Goal: Task Accomplishment & Management: Manage account settings

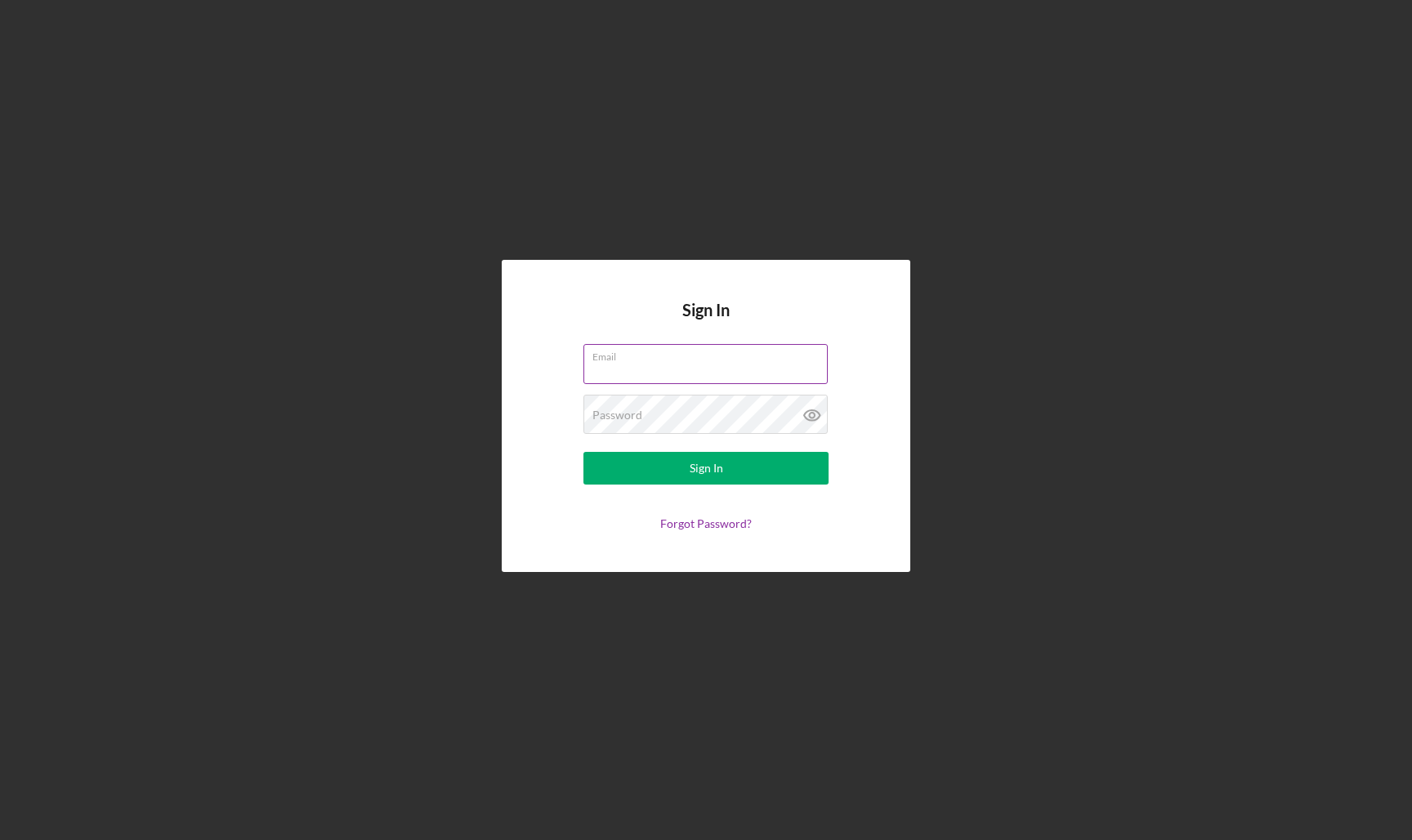
type input "info@mkyostudio.com"
click at [706, 468] on button "Sign In" at bounding box center [706, 467] width 245 height 32
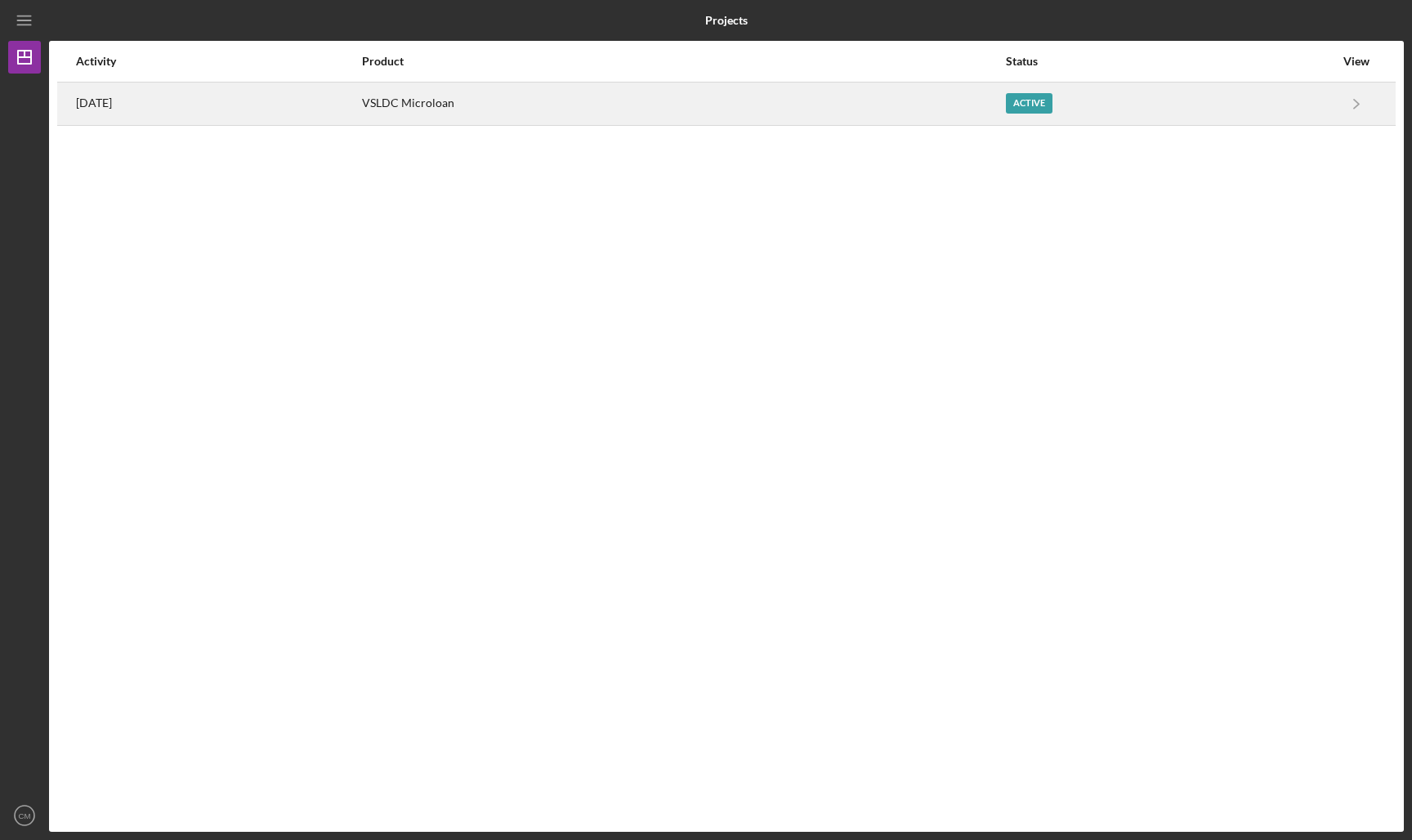
click at [579, 106] on div "VSLDC Microloan" at bounding box center [682, 104] width 642 height 41
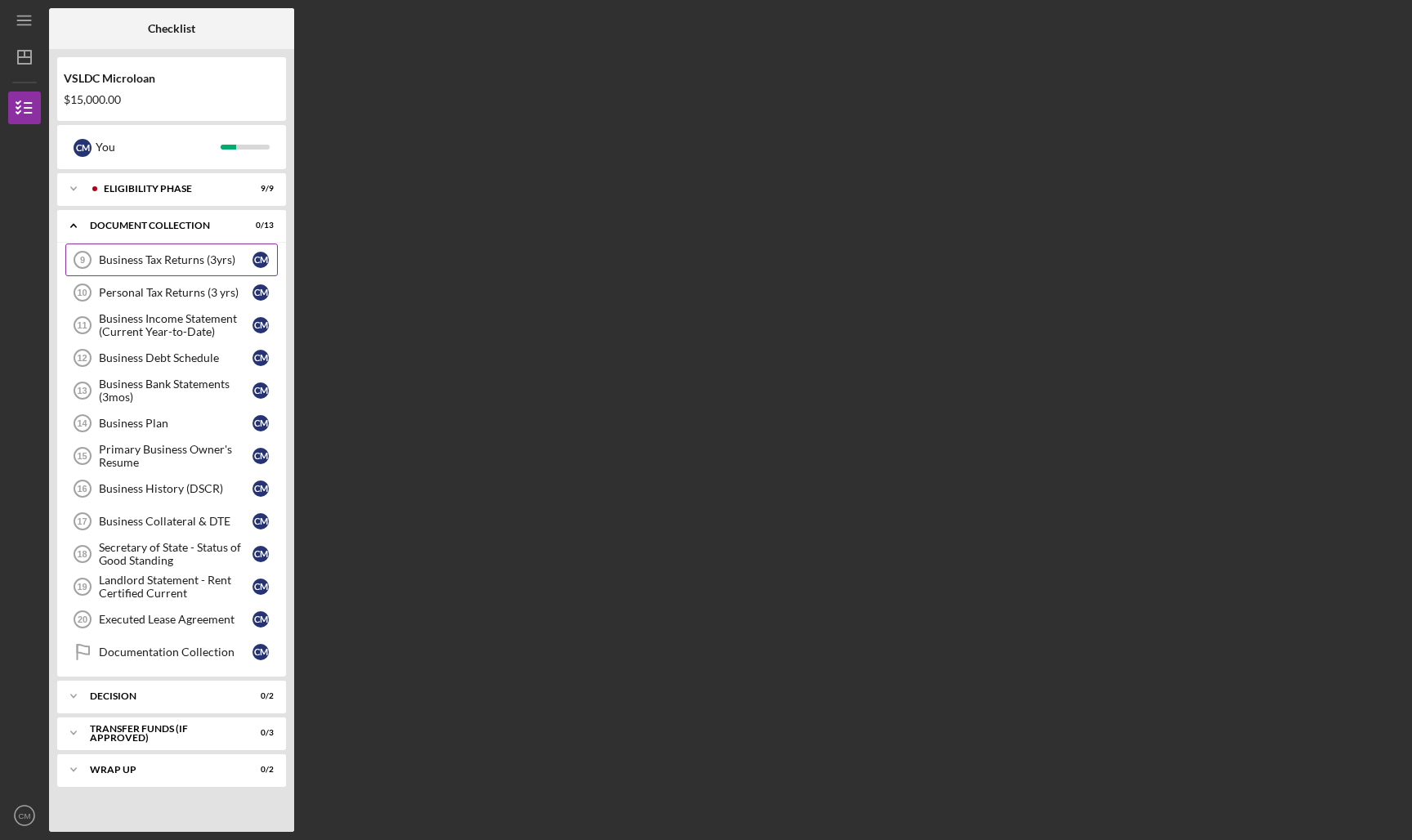
click at [196, 268] on link "Business Tax Returns (3yrs) 9 Business Tax Returns (3yrs) C M" at bounding box center [171, 260] width 212 height 32
